Goal: Information Seeking & Learning: Learn about a topic

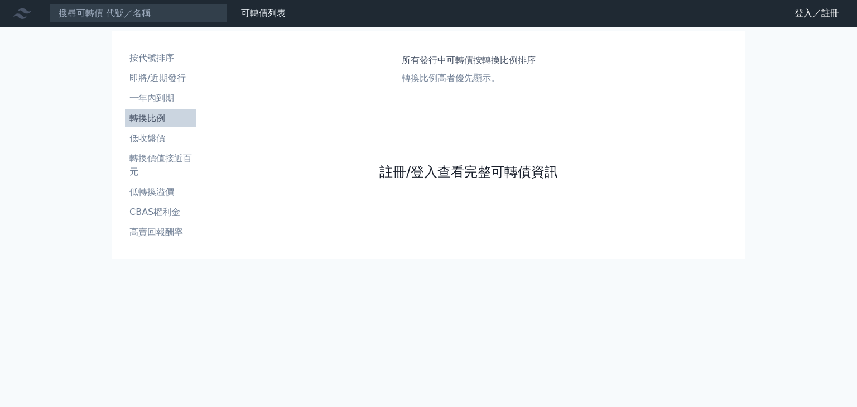
click at [474, 172] on link "註冊/登入查看完整可轉債資訊" at bounding box center [468, 172] width 179 height 18
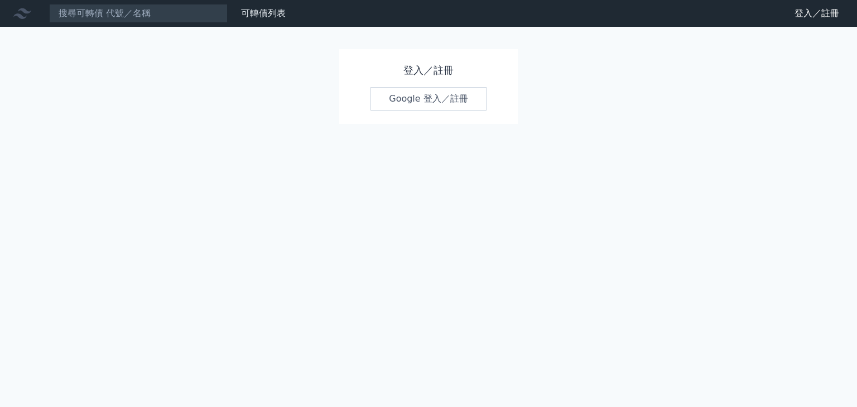
click at [454, 98] on link "Google 登入／註冊" at bounding box center [429, 98] width 116 height 23
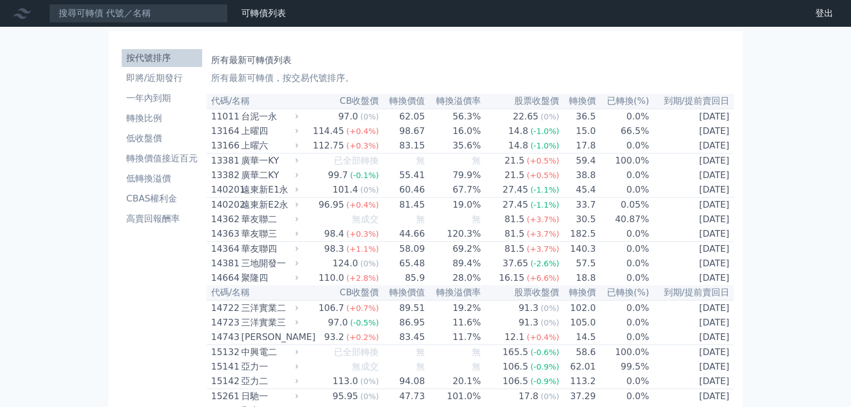
click at [154, 22] on nav "可轉債列表 財務數據 可轉債列表 財務數據 登出 登出" at bounding box center [425, 13] width 851 height 27
click at [156, 16] on input at bounding box center [138, 13] width 179 height 19
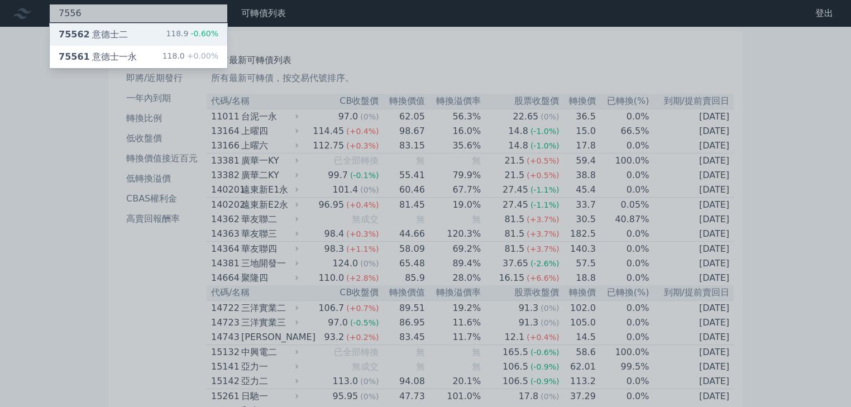
type input "7556"
click at [154, 35] on div "75562 意德士二 118.9 -0.60%" at bounding box center [138, 34] width 177 height 22
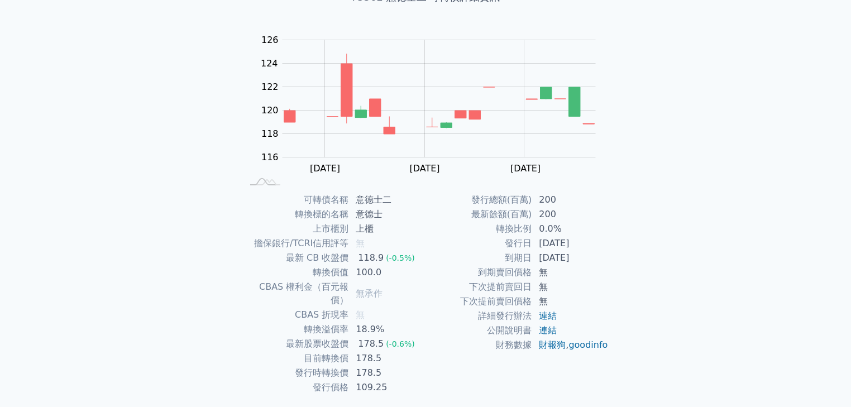
scroll to position [89, 0]
